Goal: Task Accomplishment & Management: Manage account settings

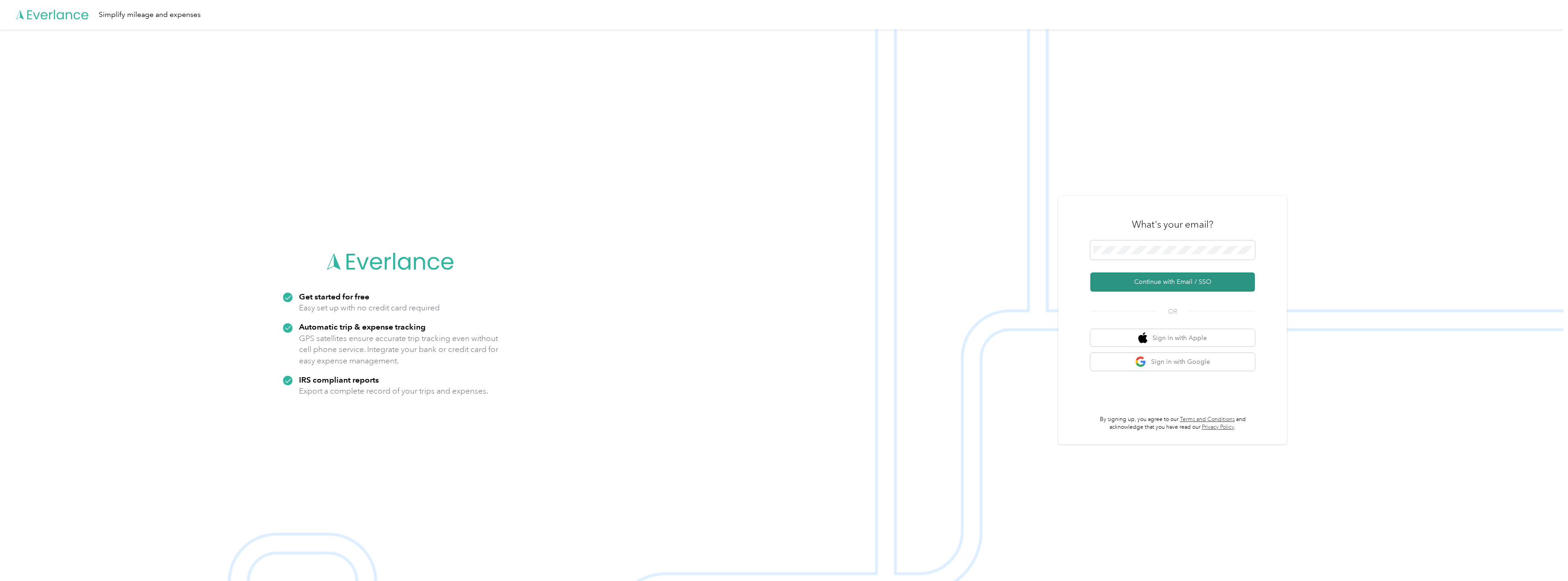
click at [1127, 279] on button "Continue with Email / SSO" at bounding box center [1172, 282] width 164 height 19
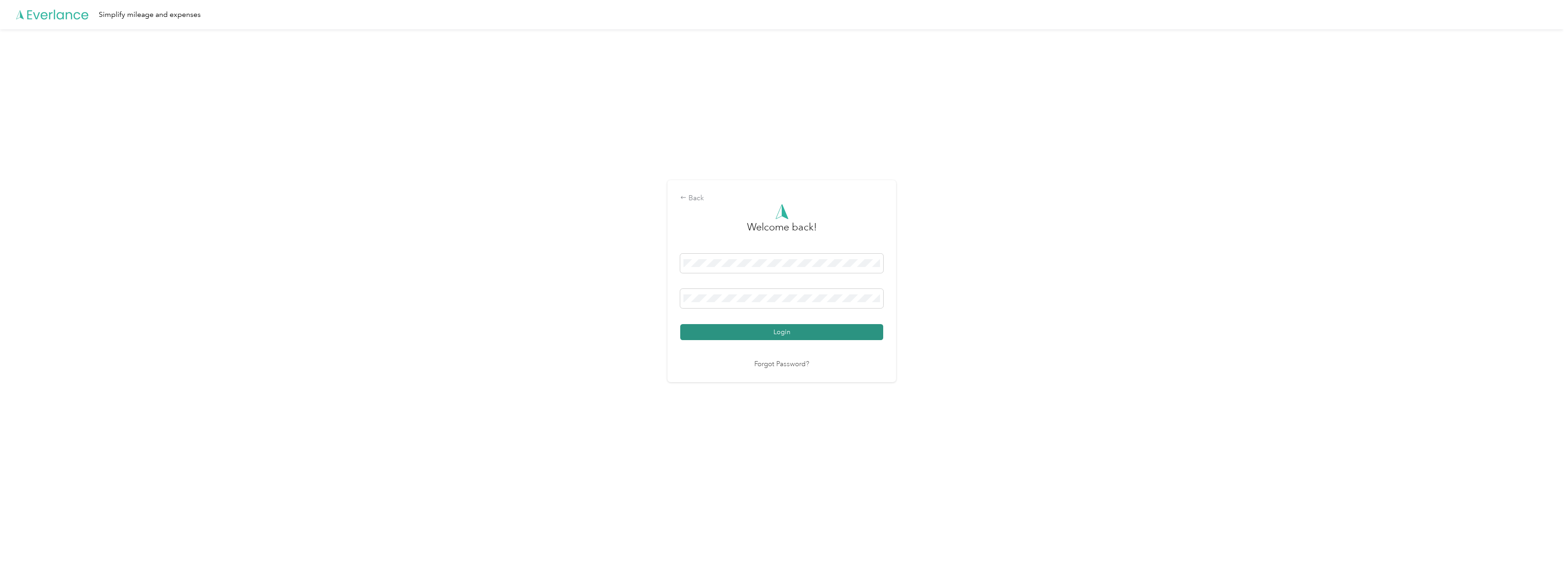
click at [758, 333] on button "Login" at bounding box center [782, 332] width 203 height 16
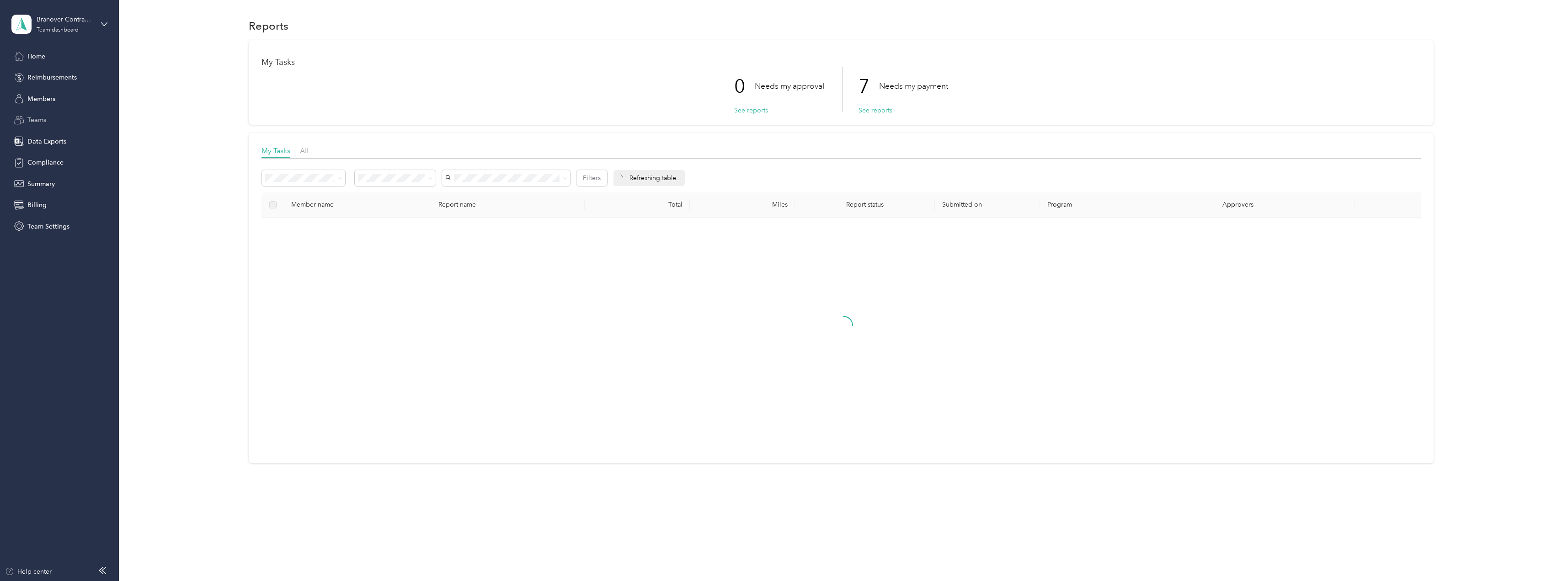
click at [49, 120] on div "Teams" at bounding box center [60, 120] width 96 height 16
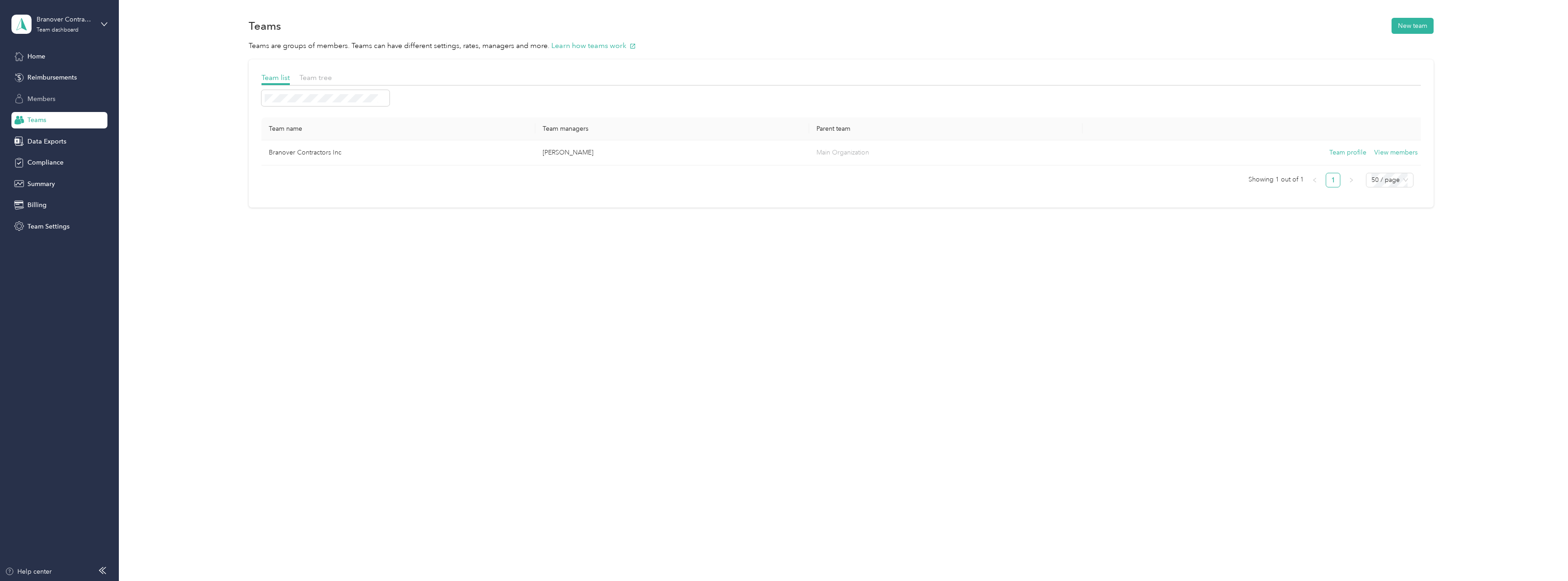
click at [56, 96] on div "Members" at bounding box center [60, 99] width 96 height 16
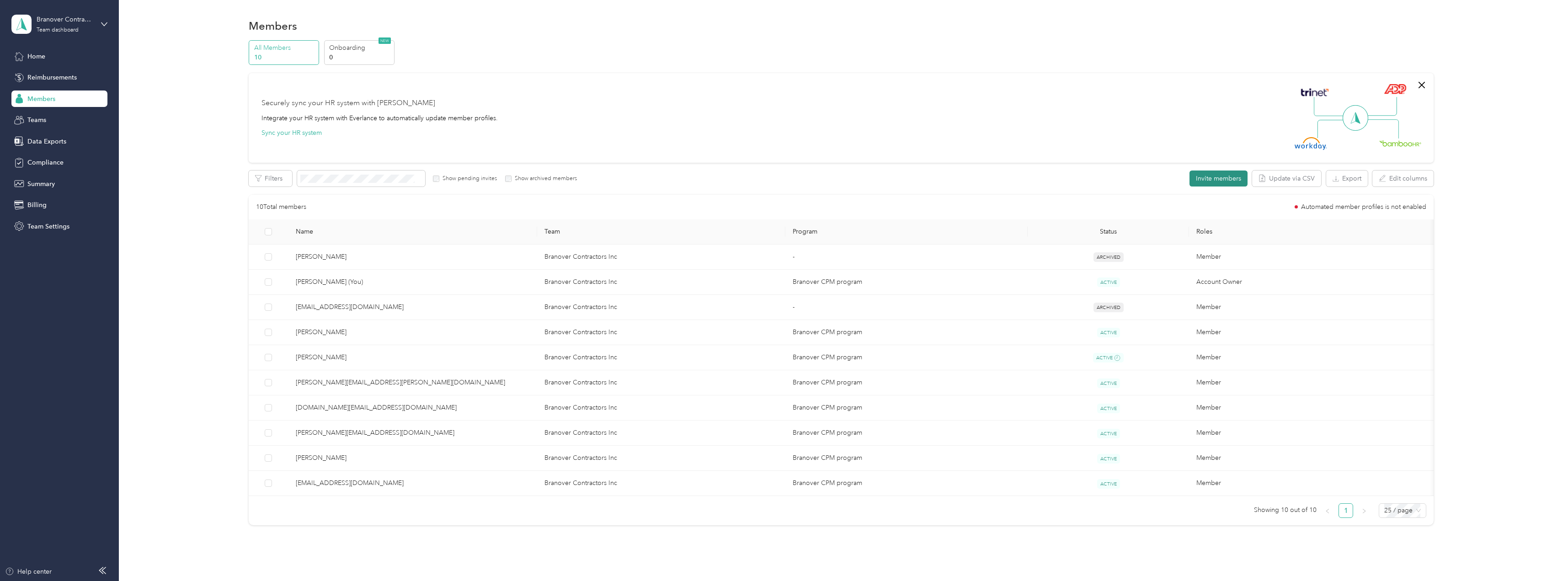
click at [1216, 173] on button "Invite members" at bounding box center [1218, 178] width 58 height 16
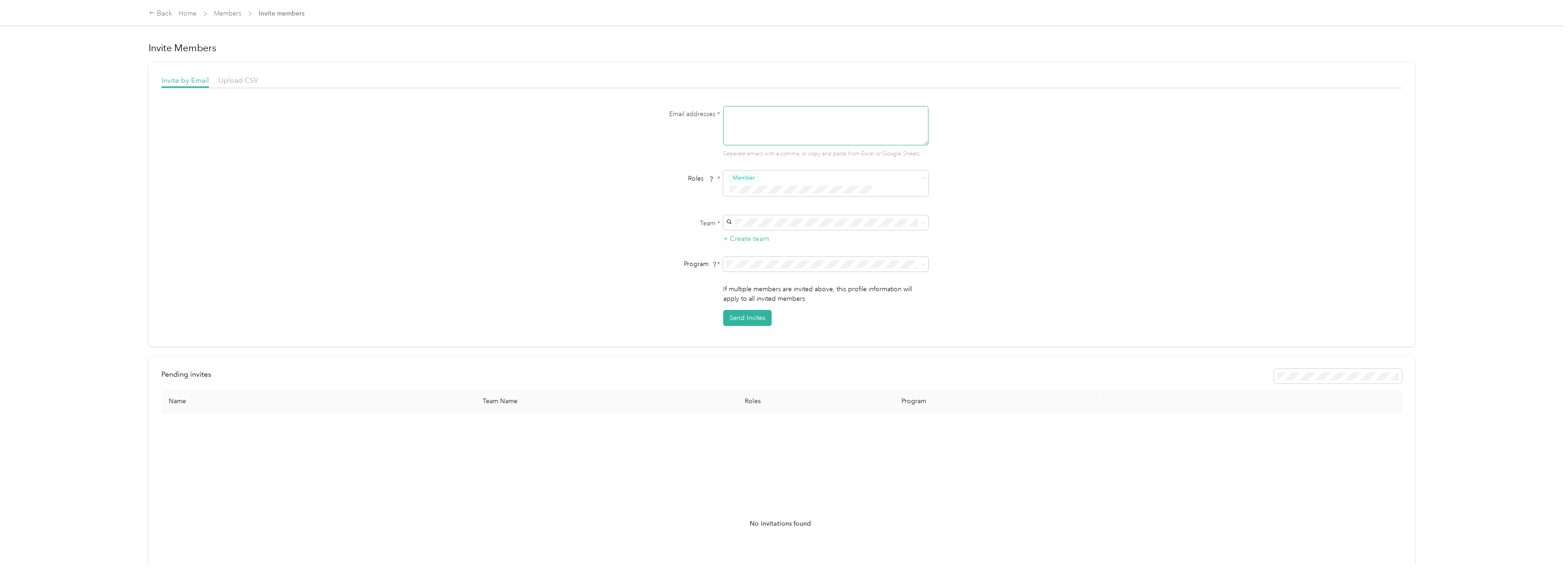
click at [779, 120] on textarea at bounding box center [825, 125] width 205 height 40
paste textarea "[EMAIL_ADDRESS][DOMAIN_NAME]"
type textarea "[EMAIL_ADDRESS][DOMAIN_NAME]"
click at [1038, 212] on div "Email addresses * [EMAIL_ADDRESS][DOMAIN_NAME] Separate emails with a comma, or…" at bounding box center [782, 215] width 1241 height 220
click at [921, 217] on span at bounding box center [825, 223] width 205 height 15
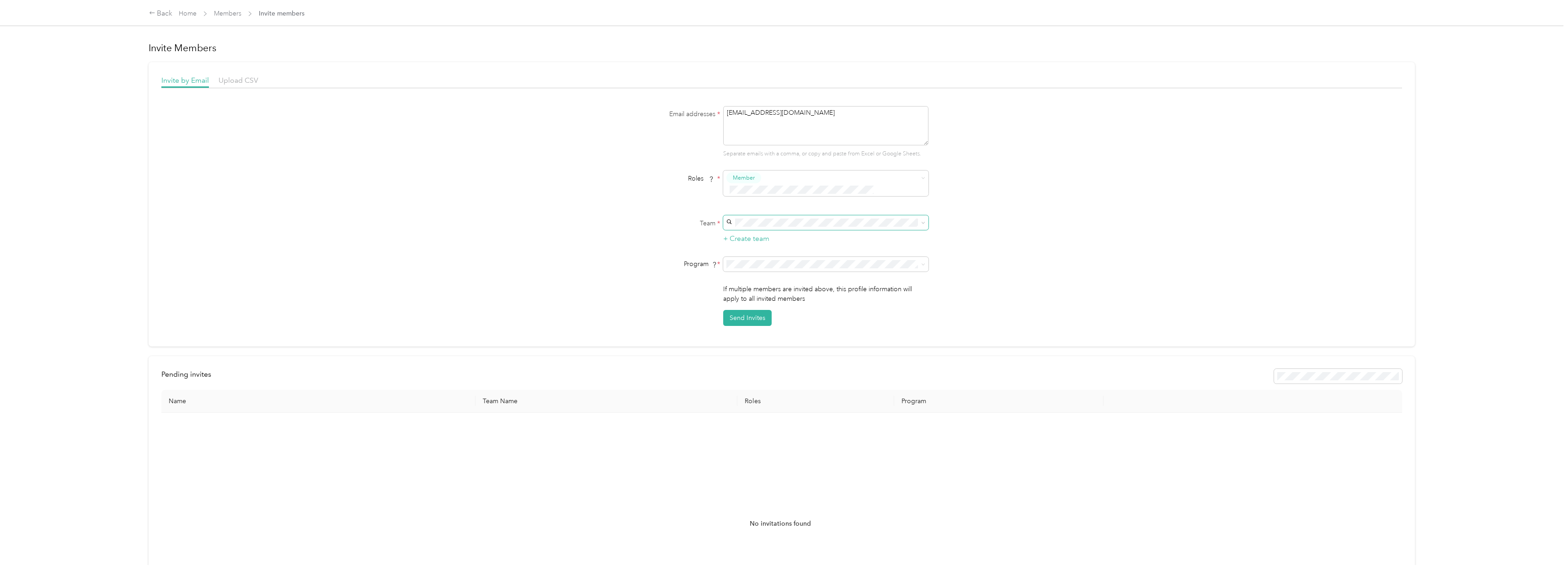
click at [922, 221] on icon at bounding box center [923, 223] width 4 height 4
click at [961, 206] on div "Email addresses * [EMAIL_ADDRESS][DOMAIN_NAME] Separate emails with a comma, or…" at bounding box center [782, 215] width 1241 height 220
click at [925, 178] on span "Member" at bounding box center [825, 183] width 205 height 26
click at [1018, 179] on div "Email addresses * [EMAIL_ADDRESS][DOMAIN_NAME] Separate emails with a comma, or…" at bounding box center [782, 215] width 1241 height 220
click at [919, 261] on span at bounding box center [922, 264] width 7 height 7
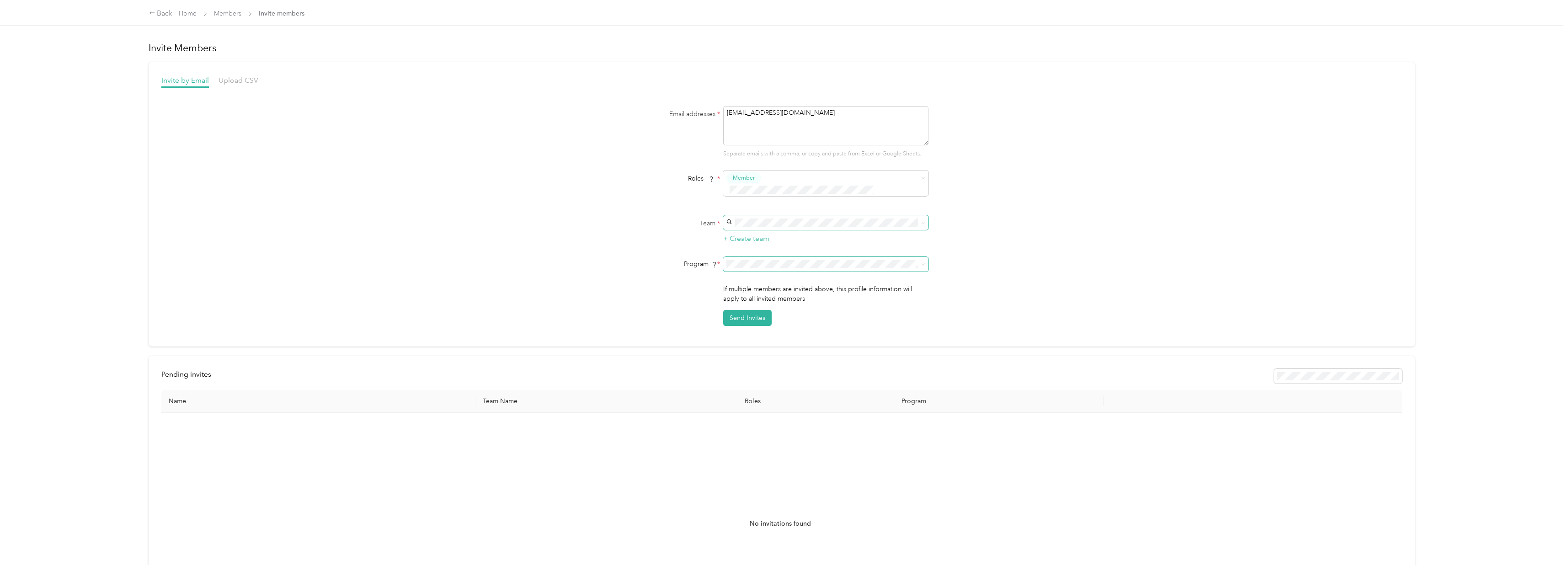
click at [918, 260] on span at bounding box center [825, 264] width 205 height 15
click at [923, 260] on span at bounding box center [923, 263] width 4 height 8
click at [919, 261] on span at bounding box center [922, 264] width 7 height 7
click at [785, 299] on span "Branover CPM program (CPM)" at bounding box center [772, 301] width 89 height 8
click at [923, 221] on icon at bounding box center [923, 223] width 4 height 4
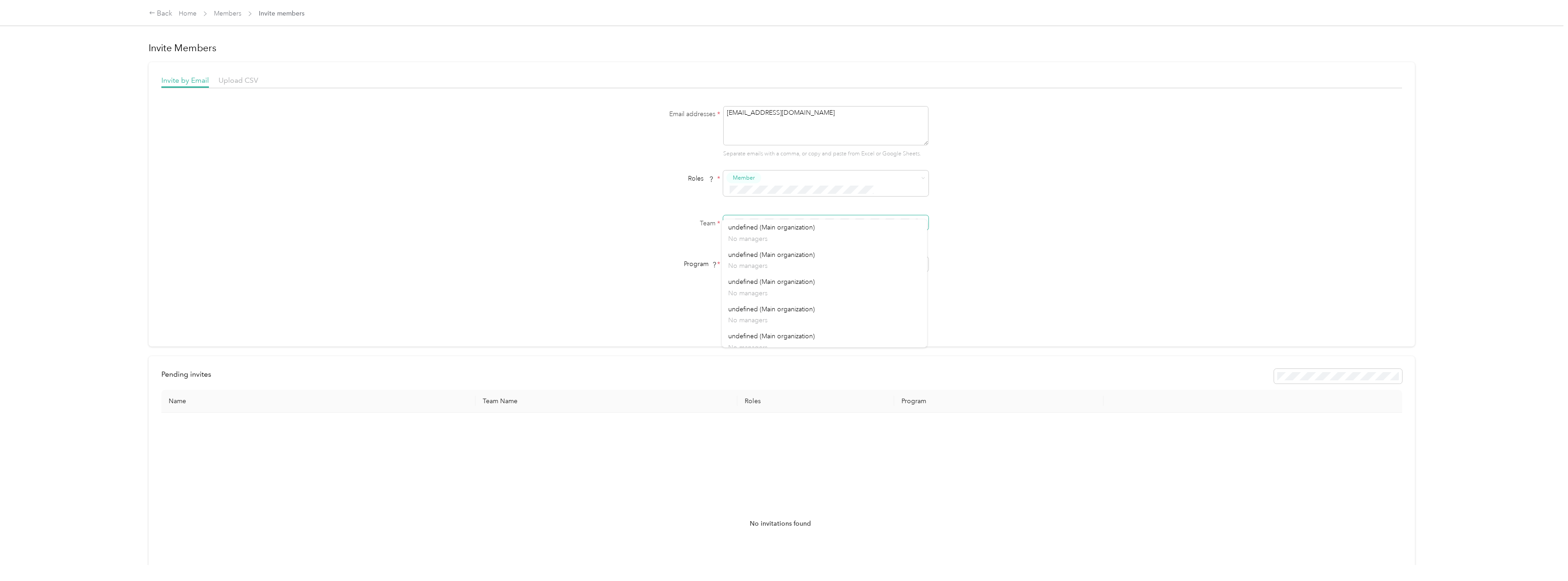
click at [985, 209] on div "Email addresses * [EMAIL_ADDRESS][DOMAIN_NAME] Separate emails with a comma, or…" at bounding box center [782, 215] width 1241 height 220
click at [761, 310] on button "Send Invites" at bounding box center [747, 318] width 49 height 16
click at [807, 215] on span at bounding box center [825, 223] width 205 height 15
click at [762, 232] on div "Branover Contractors Inc (Main organization) [PERSON_NAME]" at bounding box center [824, 233] width 192 height 21
click at [1029, 240] on div "Email addresses * [EMAIL_ADDRESS][DOMAIN_NAME] Separate emails with a comma, or…" at bounding box center [782, 215] width 1241 height 220
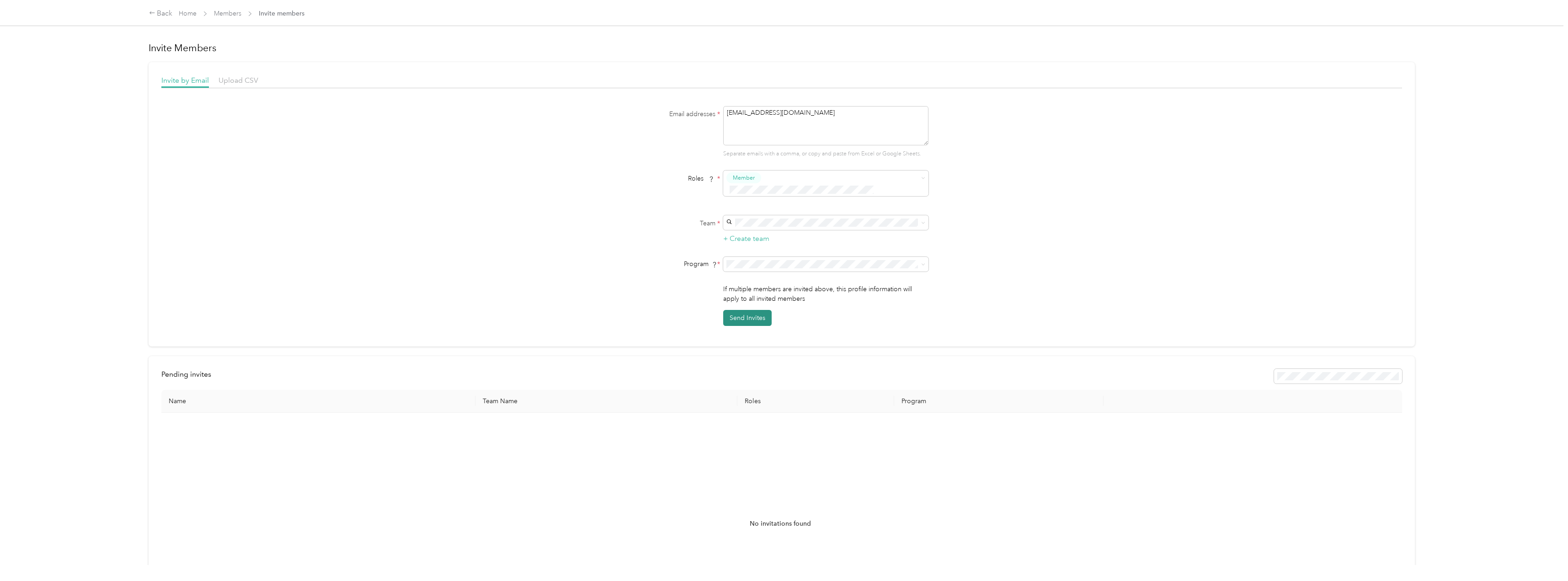
click at [755, 310] on button "Send Invites" at bounding box center [747, 318] width 49 height 16
